Goal: Transaction & Acquisition: Purchase product/service

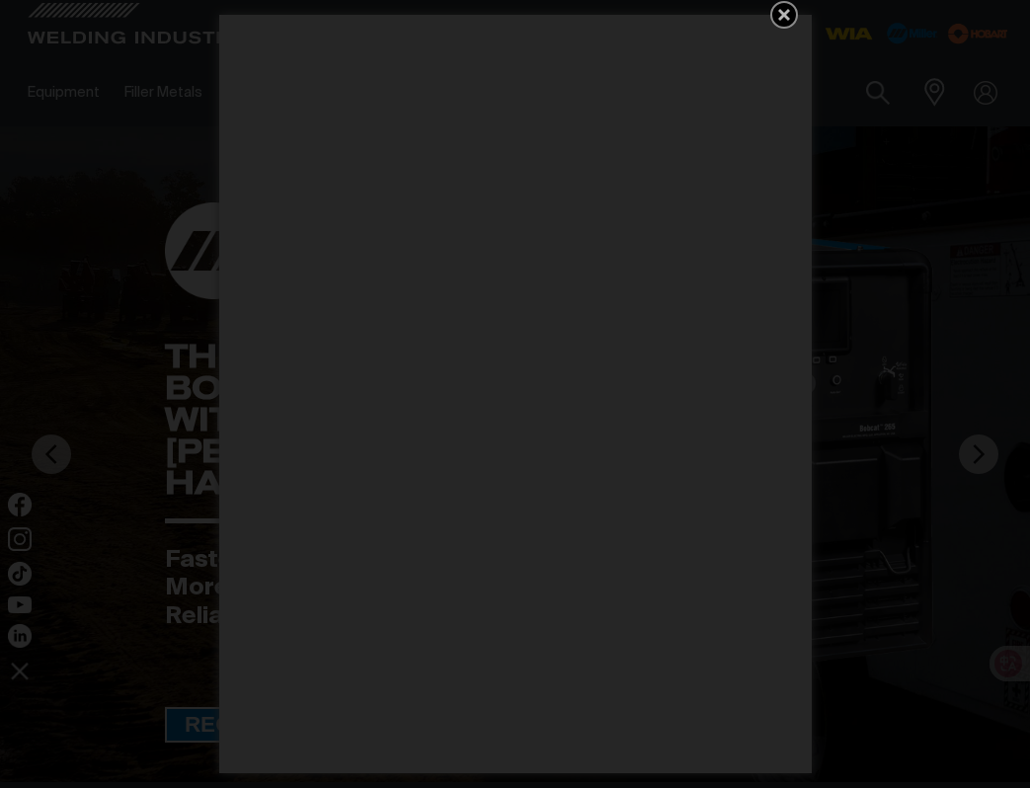
click at [781, 22] on icon "Get 5 WIA Welding Guides Free!" at bounding box center [785, 15] width 24 height 24
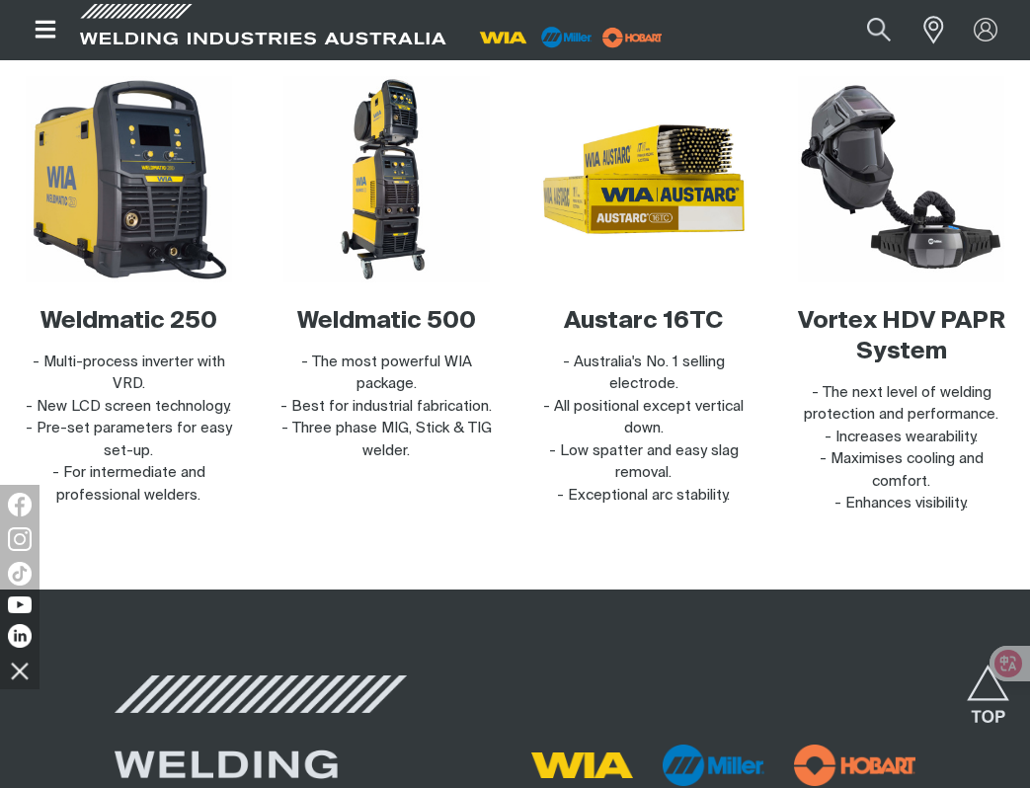
scroll to position [5692, 0]
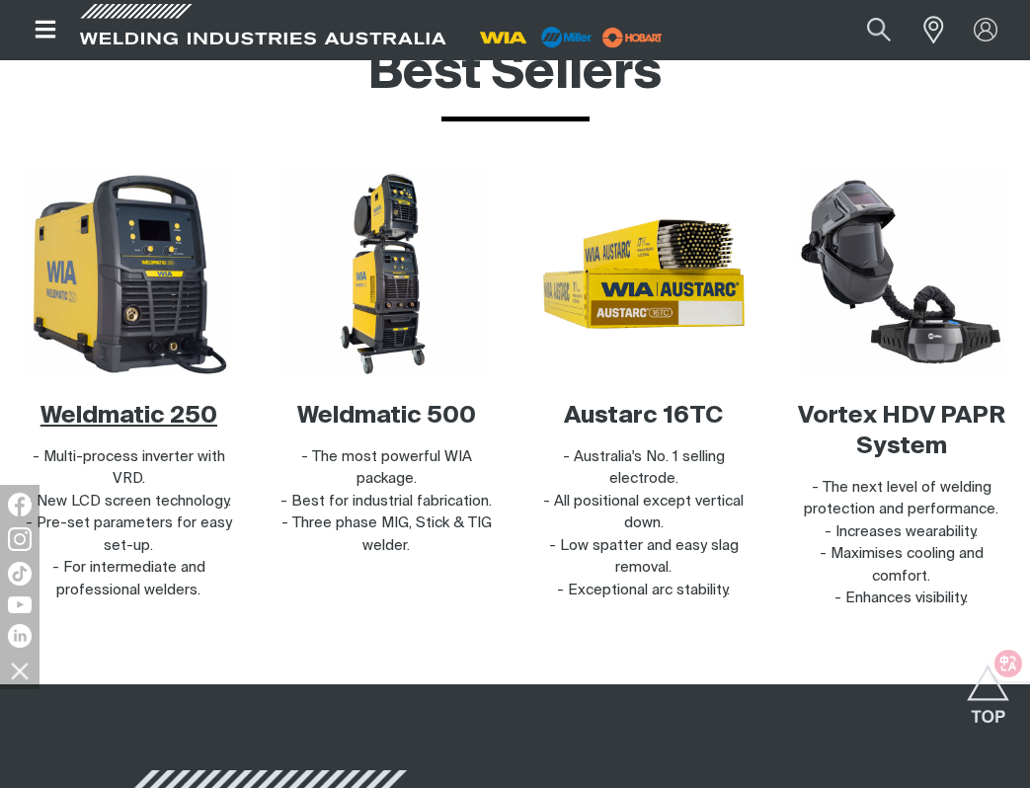
click at [158, 412] on span "Weldmatic 250" at bounding box center [129, 416] width 177 height 24
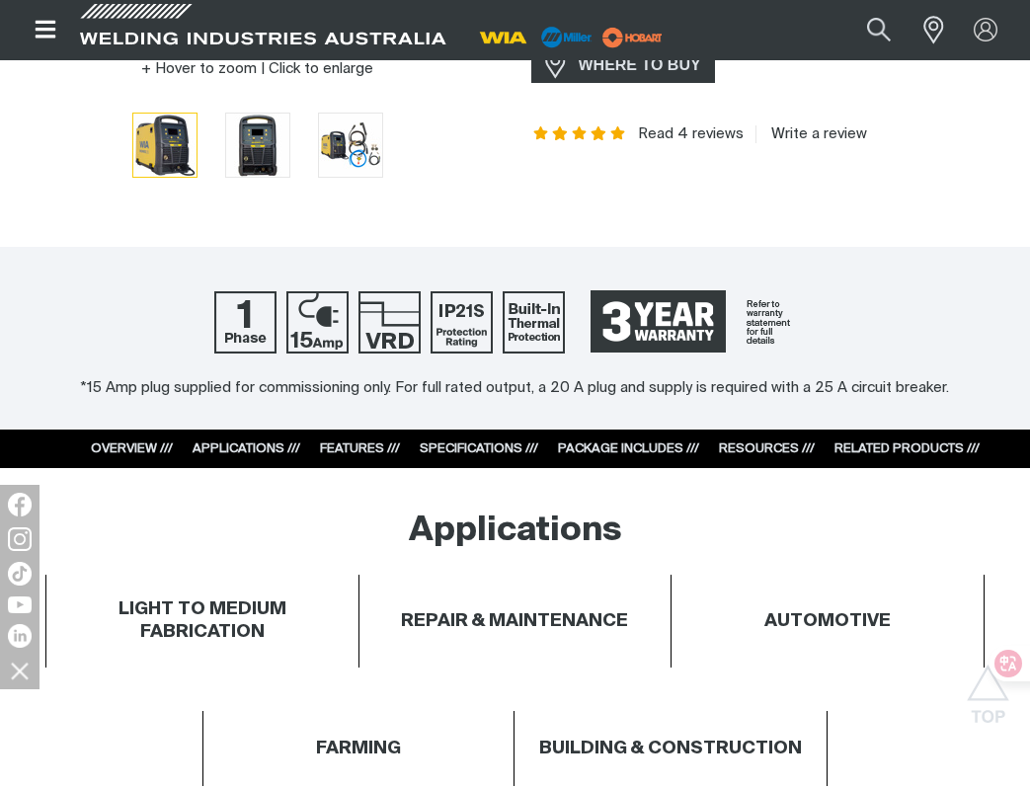
scroll to position [551, 0]
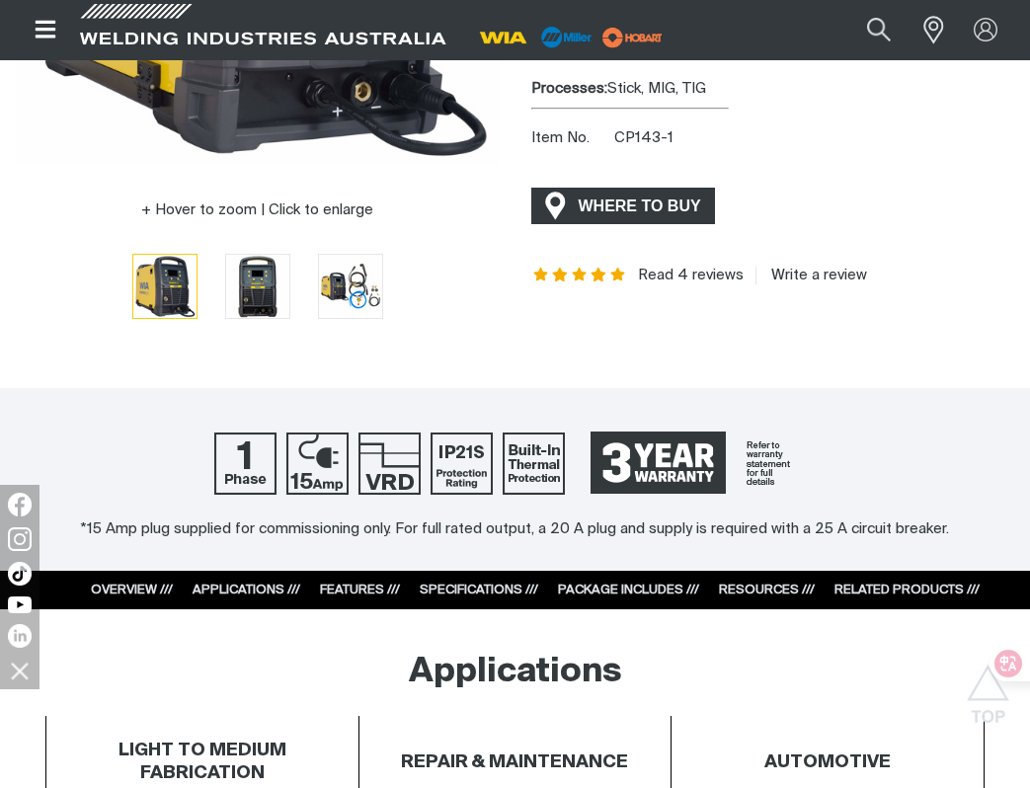
click at [619, 209] on span "WHERE TO BUY" at bounding box center [640, 207] width 148 height 32
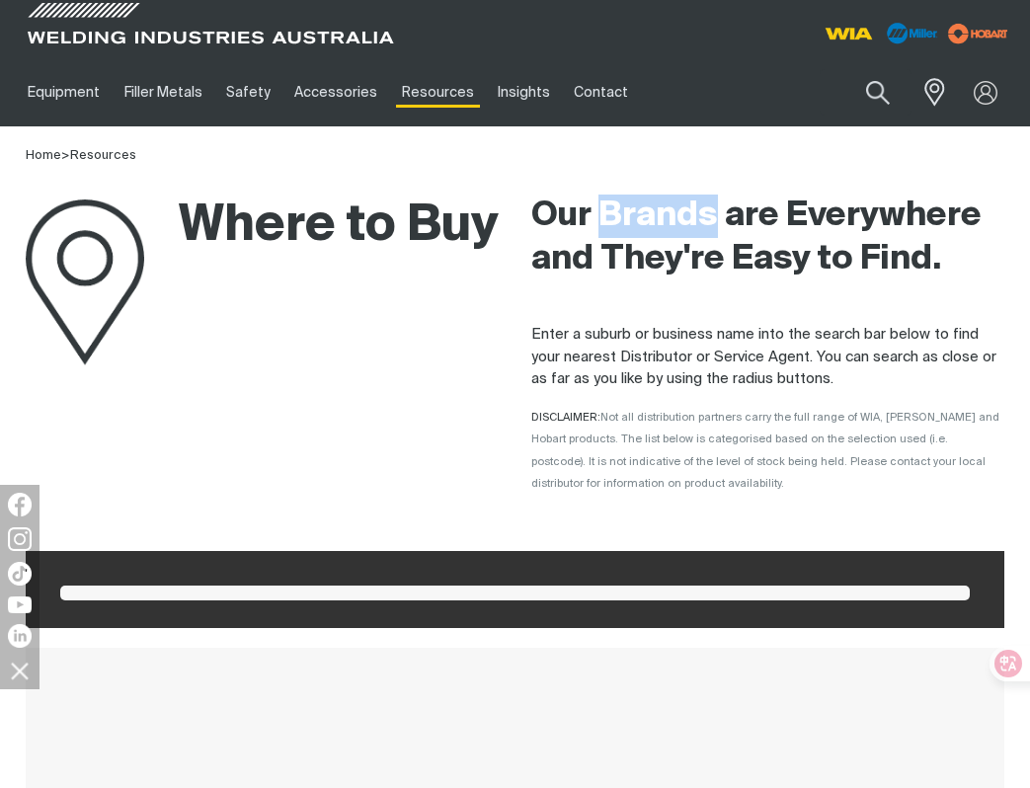
click at [588, 334] on p "Enter a suburb or business name into the search bar below to find your nearest …" at bounding box center [769, 357] width 474 height 67
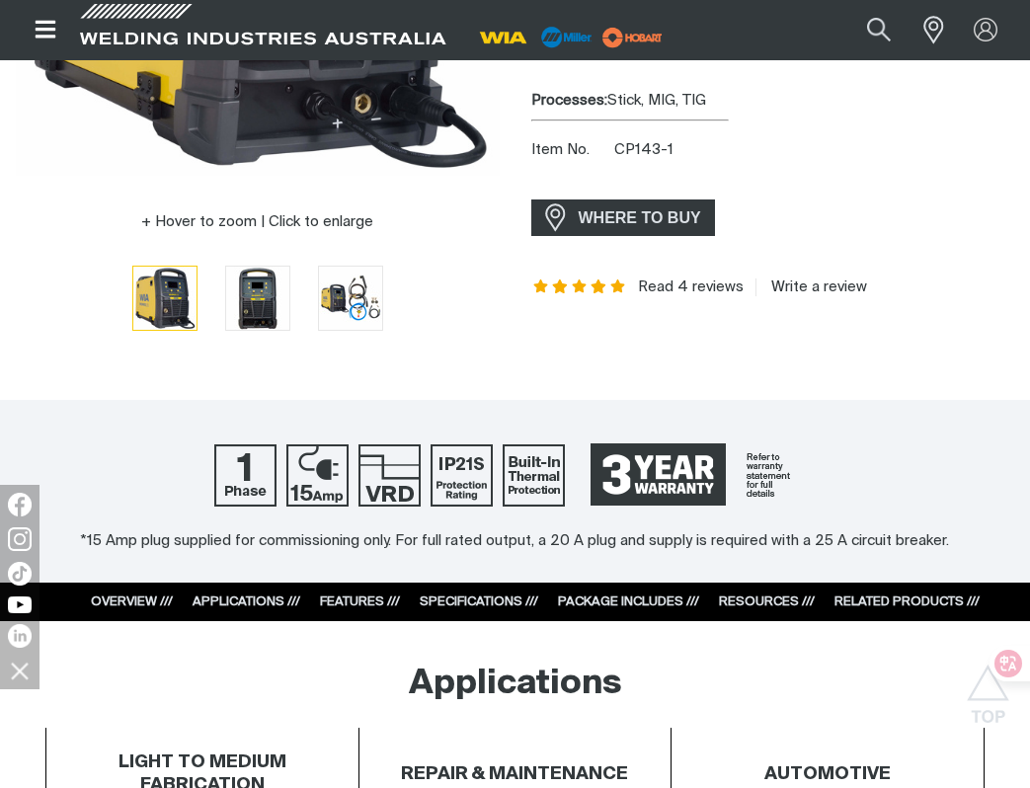
scroll to position [551, 0]
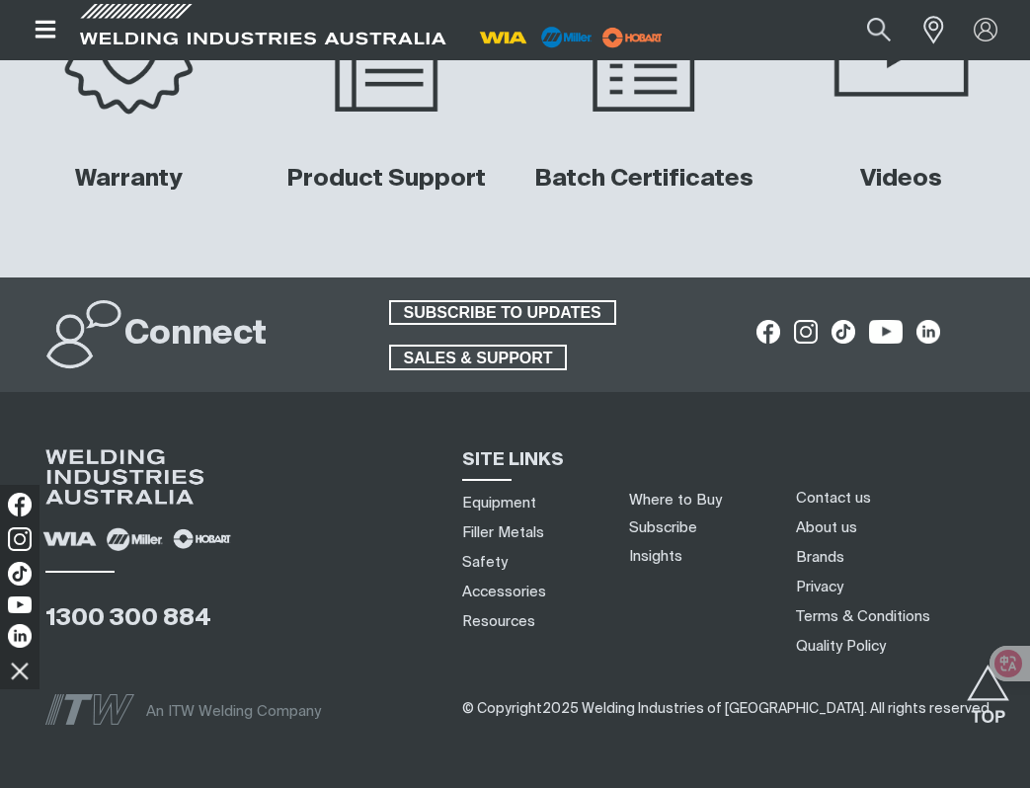
scroll to position [7538, 0]
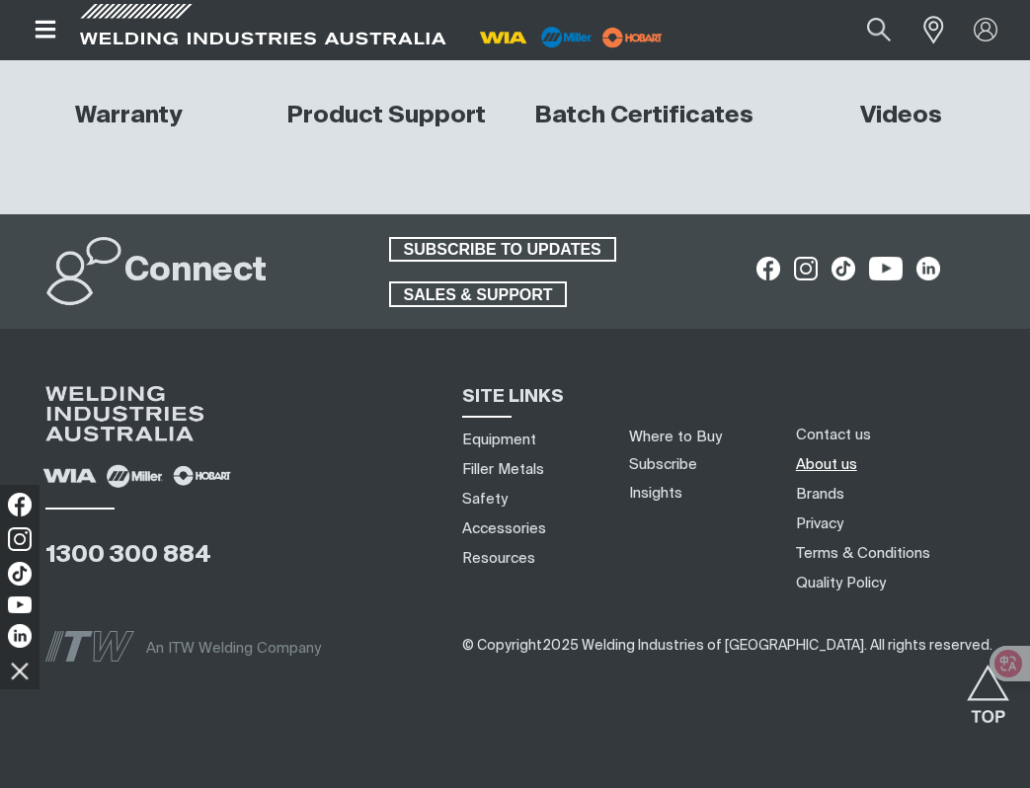
click at [816, 454] on link "About us" at bounding box center [826, 464] width 61 height 21
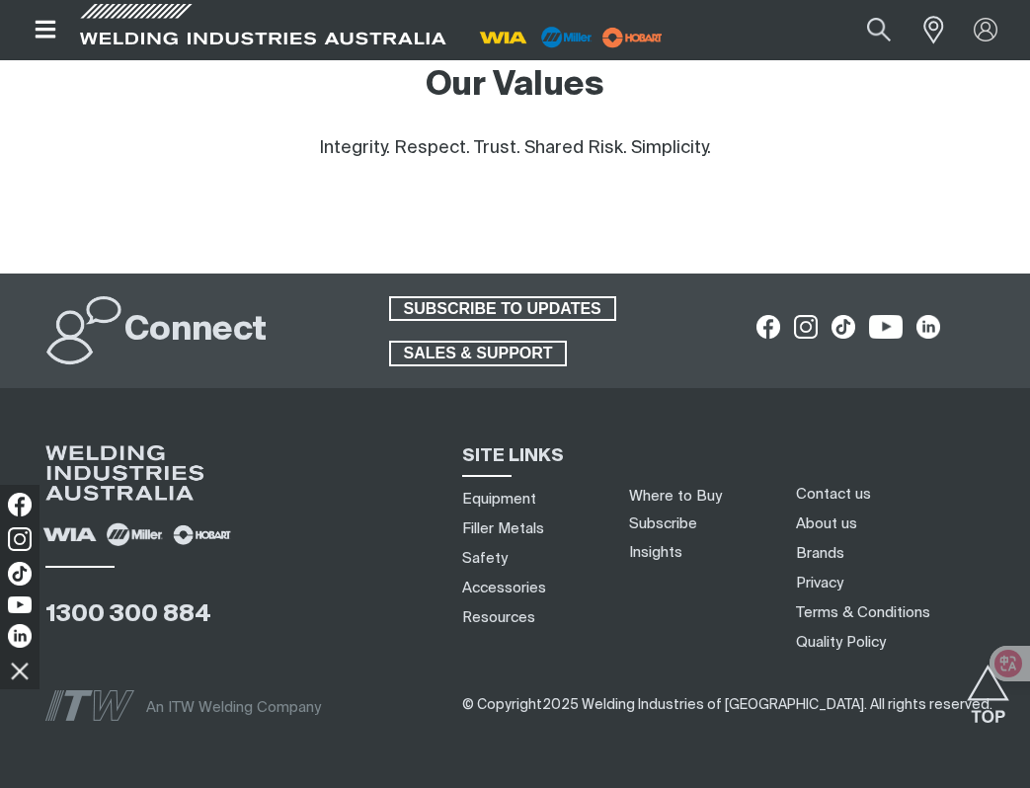
scroll to position [2242, 0]
